Goal: Transaction & Acquisition: Book appointment/travel/reservation

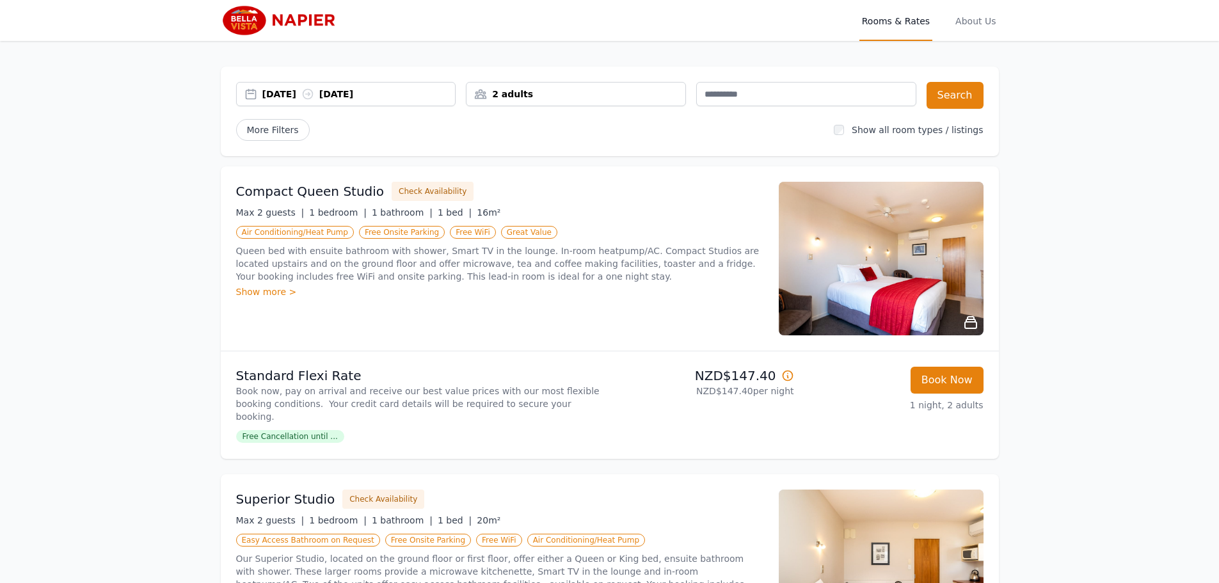
click at [280, 101] on div "[DATE] [DATE]" at bounding box center [346, 94] width 220 height 24
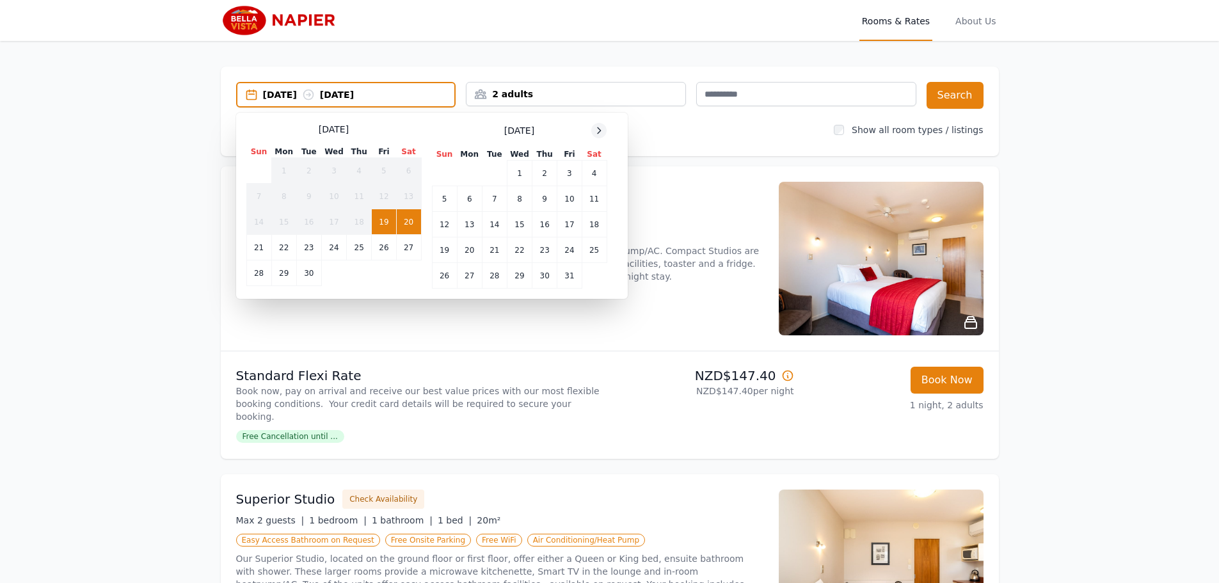
click at [597, 131] on icon at bounding box center [599, 130] width 10 height 10
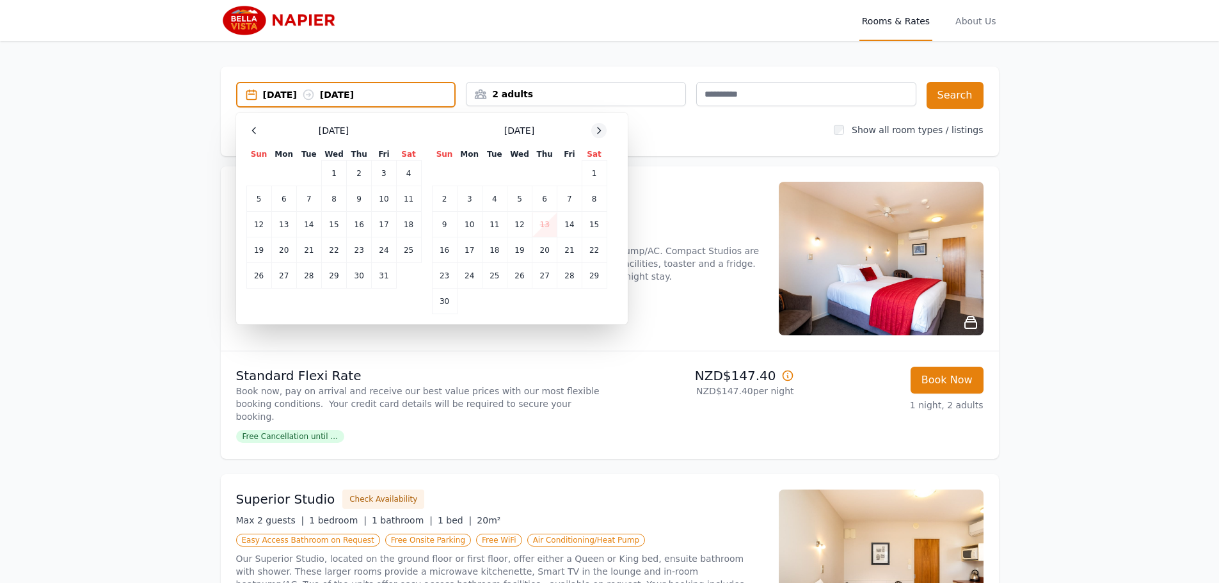
click at [597, 131] on icon at bounding box center [599, 130] width 10 height 10
click at [596, 131] on icon at bounding box center [599, 130] width 10 height 10
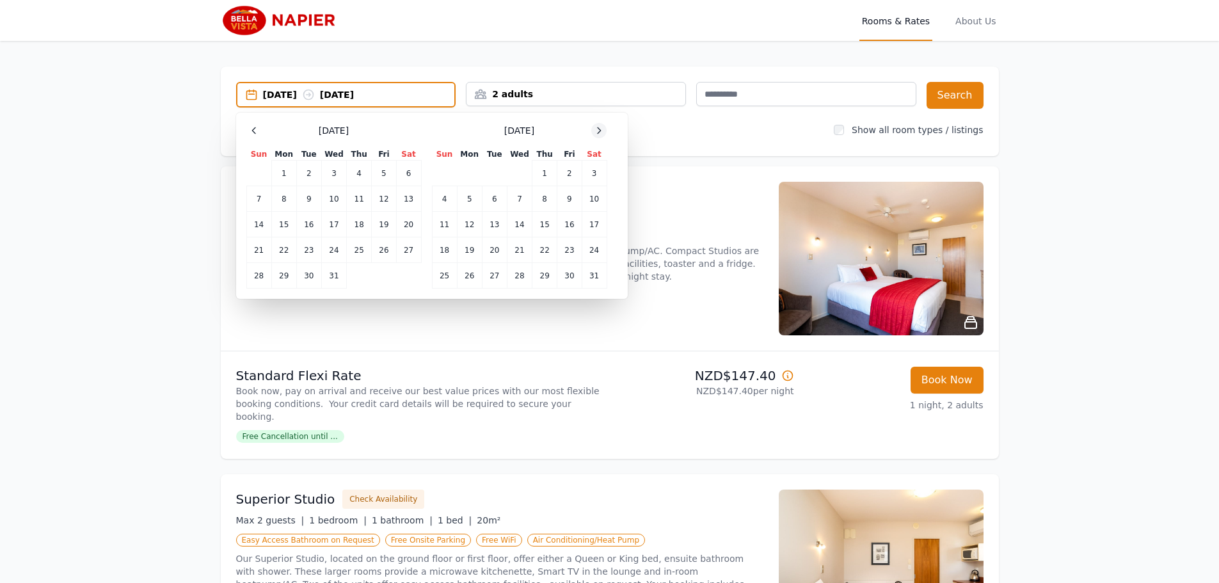
click at [596, 131] on icon at bounding box center [599, 130] width 10 height 10
click at [525, 220] on td "18" at bounding box center [519, 225] width 25 height 26
drag, startPoint x: 545, startPoint y: 230, endPoint x: 560, endPoint y: 218, distance: 18.7
click at [545, 230] on td "19" at bounding box center [544, 225] width 25 height 26
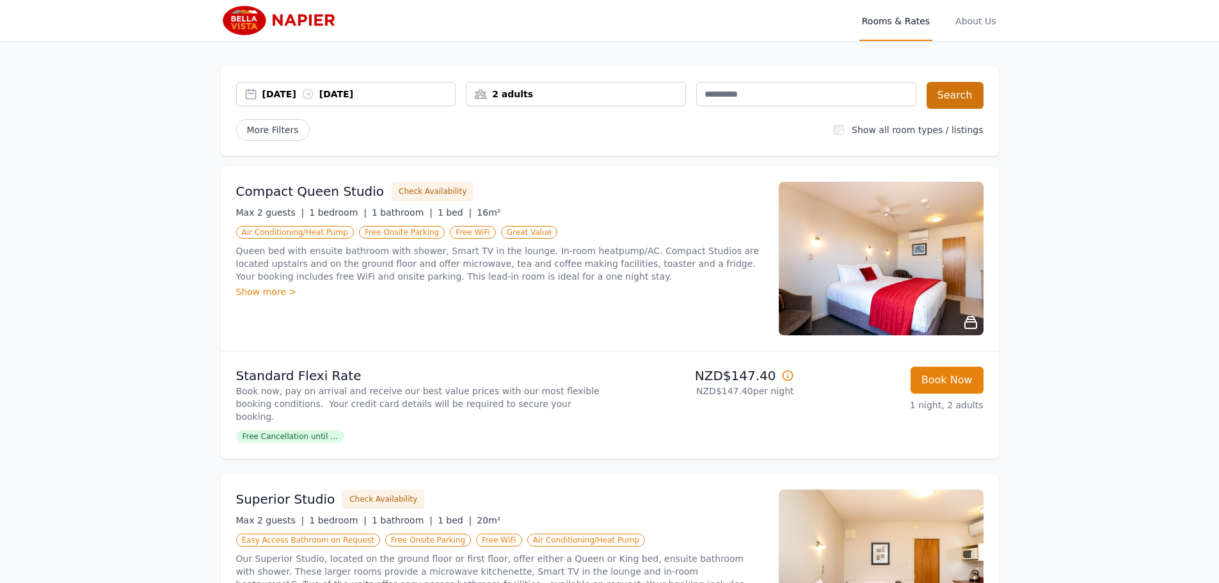
click at [984, 102] on div "[DATE] [DATE] 2 adults Search More Filters Show all room types / listings" at bounding box center [610, 112] width 778 height 90
click at [972, 100] on button "Search" at bounding box center [955, 95] width 57 height 27
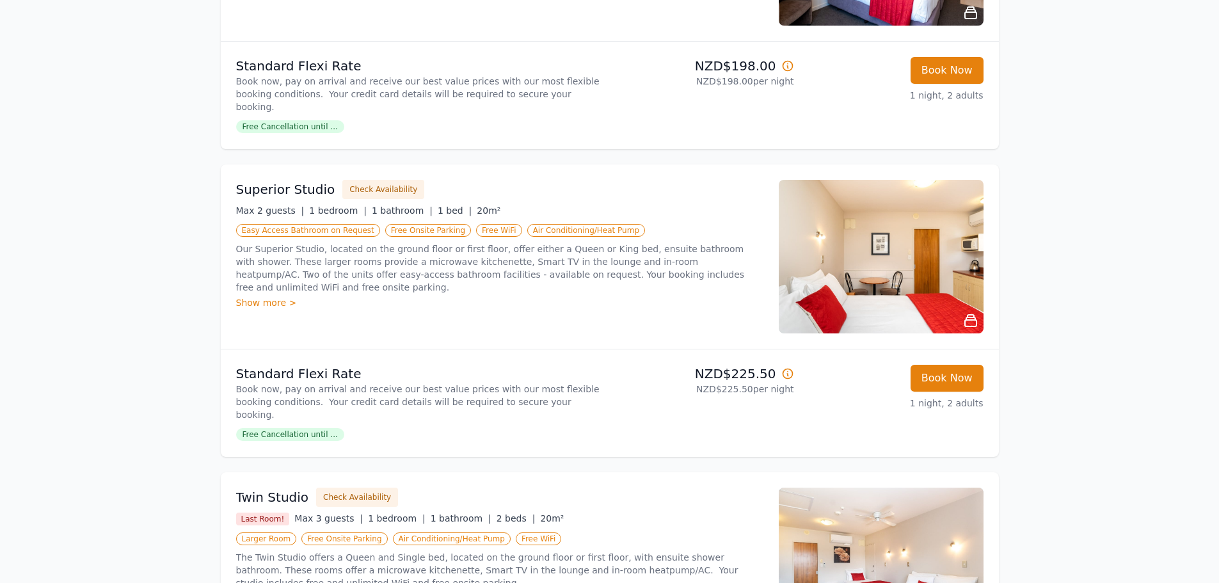
scroll to position [320, 0]
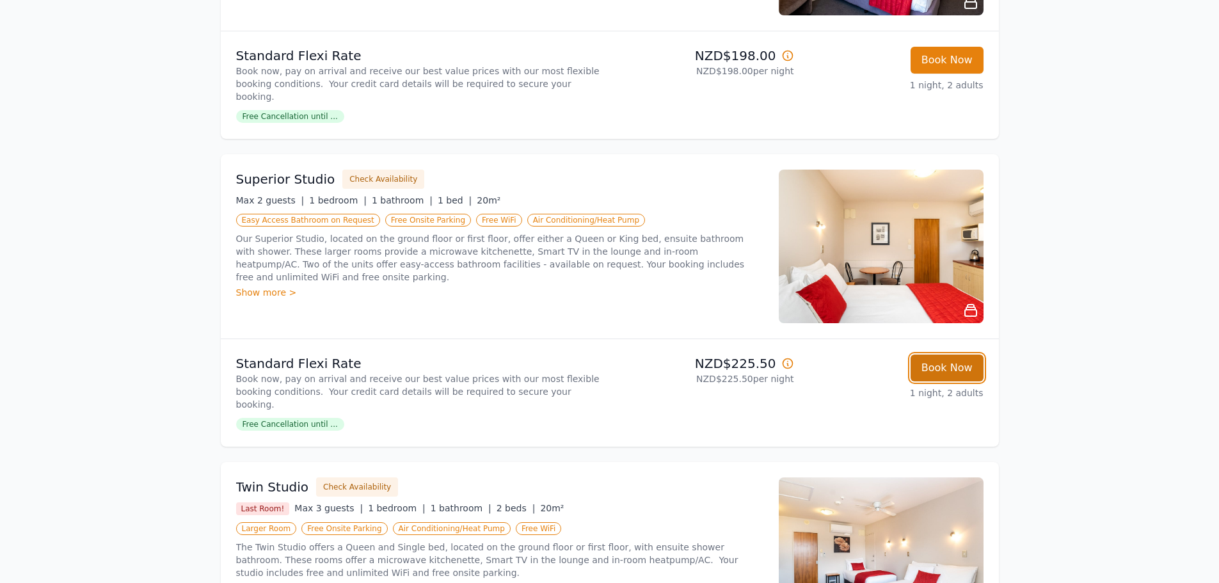
click at [934, 355] on button "Book Now" at bounding box center [947, 368] width 73 height 27
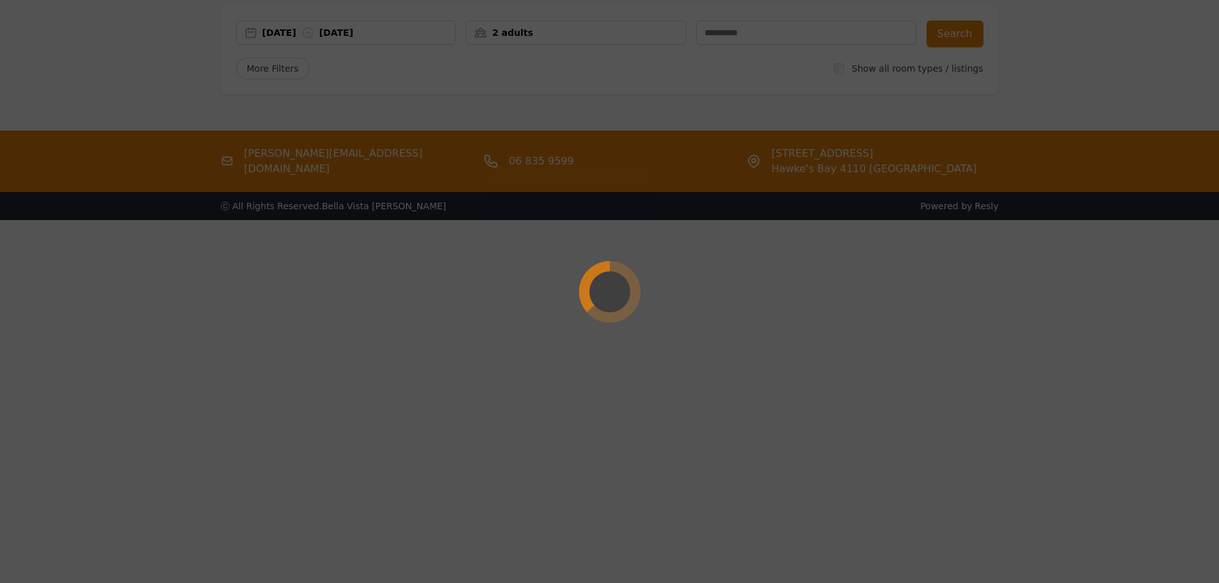
scroll to position [61, 0]
select select "**"
